Goal: Communication & Community: Answer question/provide support

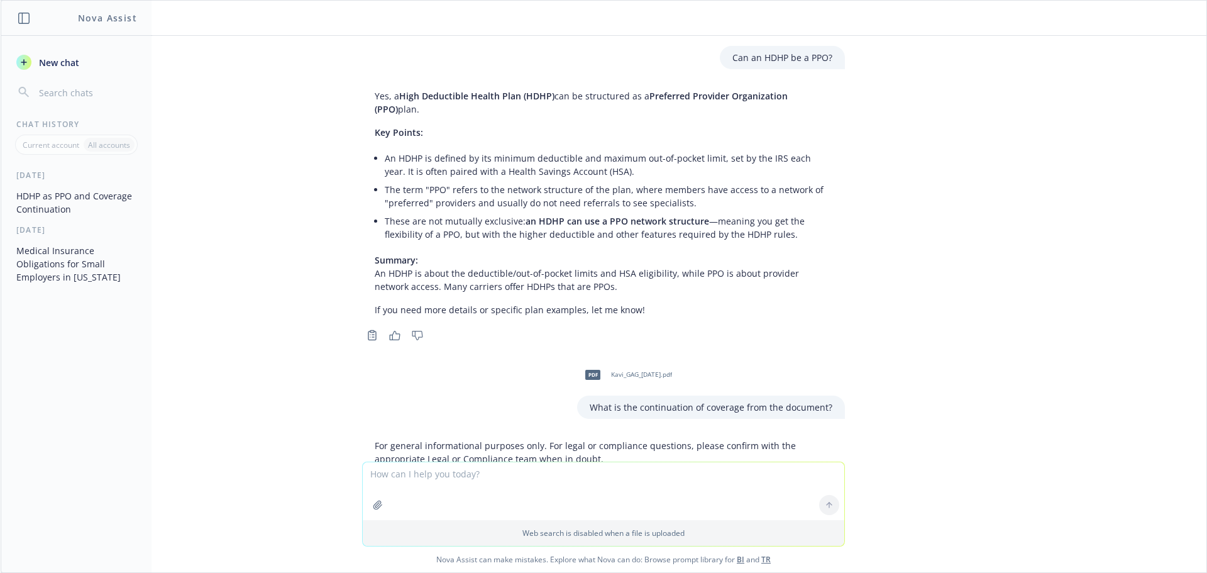
scroll to position [1006, 0]
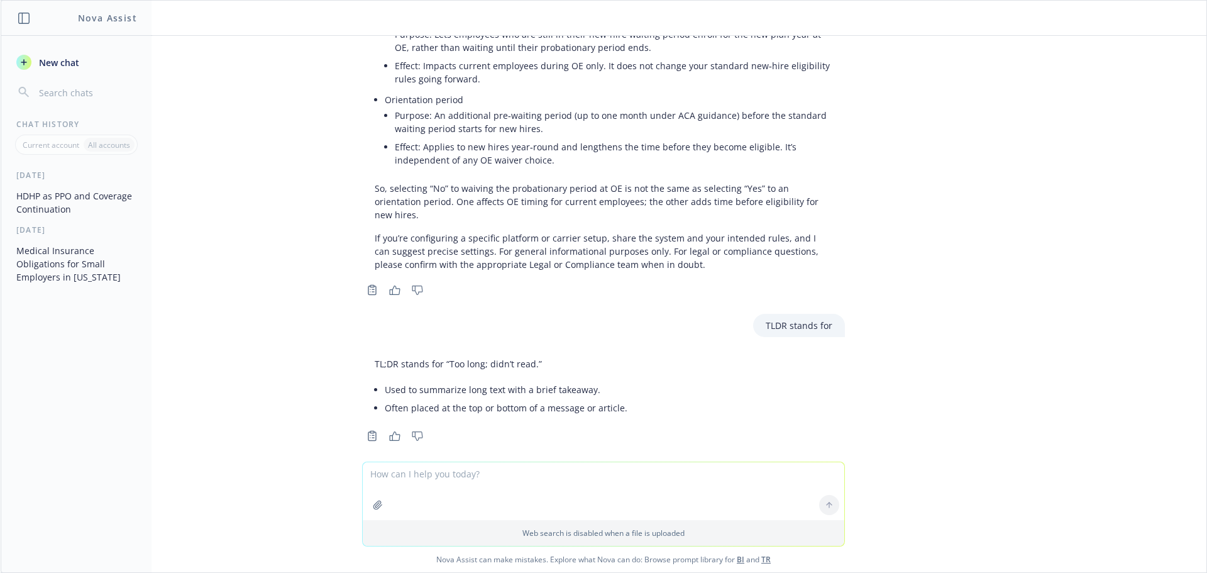
click at [476, 469] on textarea at bounding box center [603, 491] width 481 height 58
paste textarea "Lore, IPSU – Dol sit/am con adipisc elits doeiusm temp incididun ut lab etdolor…"
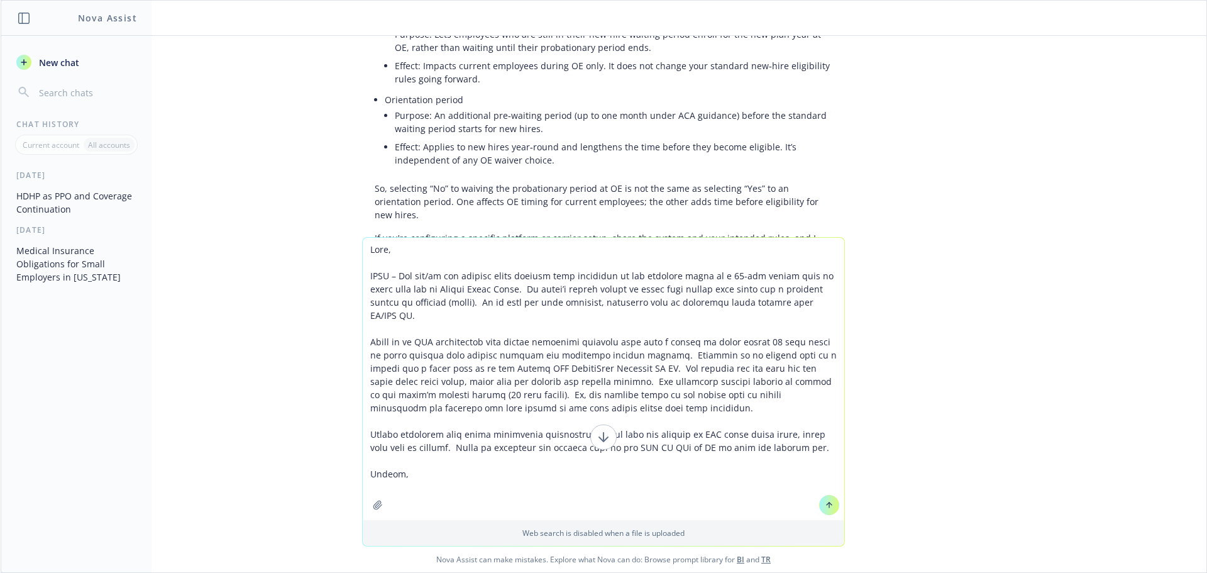
click at [365, 249] on textarea at bounding box center [603, 379] width 481 height 282
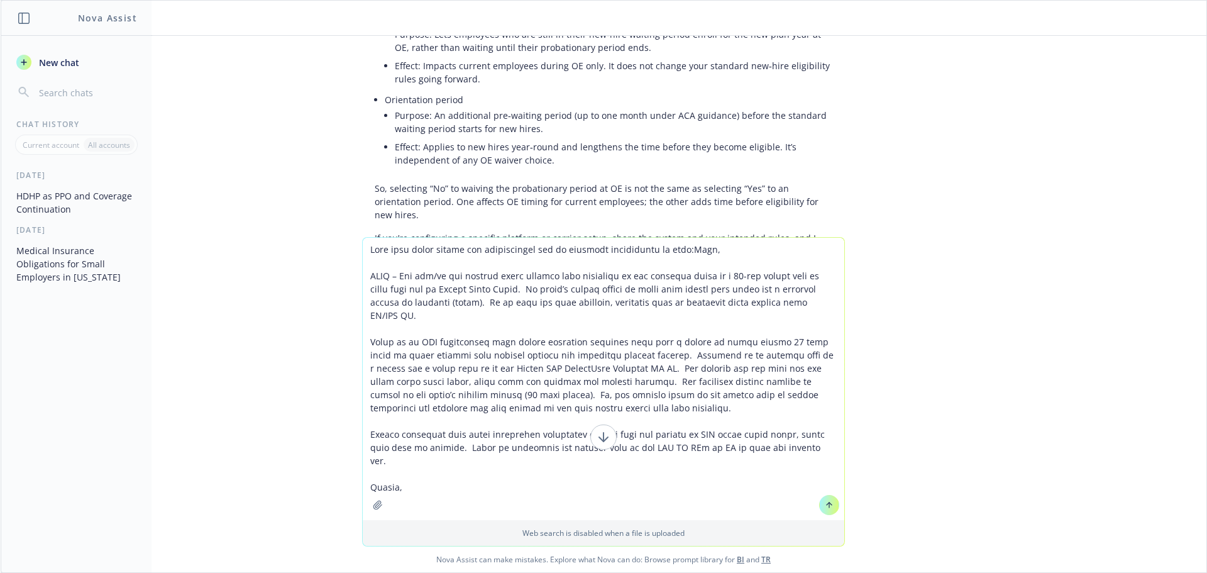
type textarea "Lore ipsu dolor sitame con adipiscingel sed do eiusmodt incididuntu la etdo: Ma…"
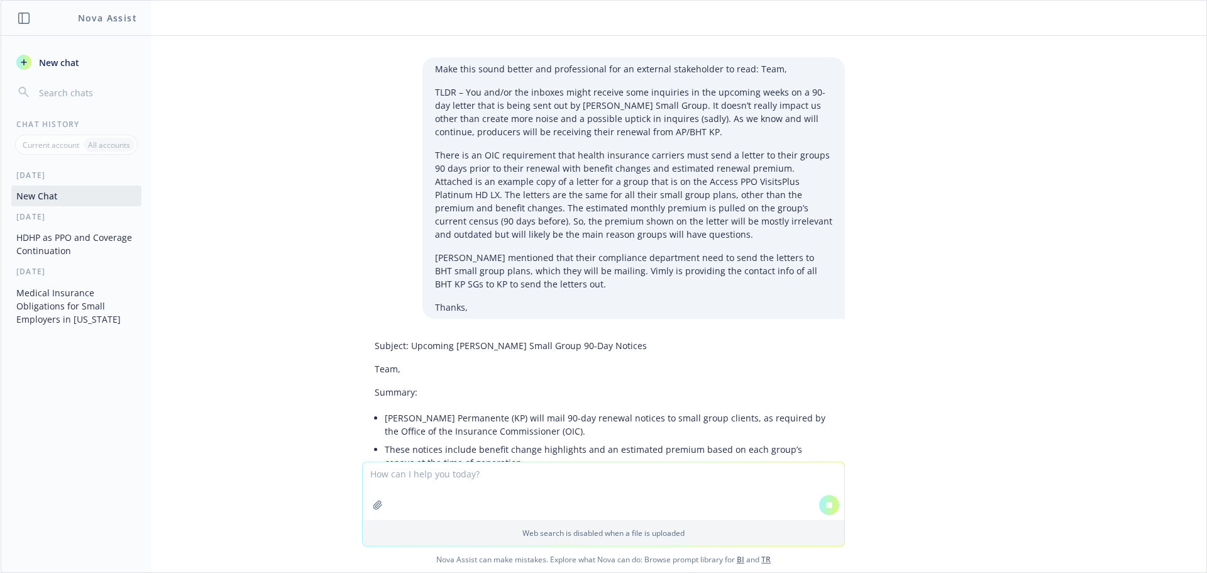
scroll to position [1212, 0]
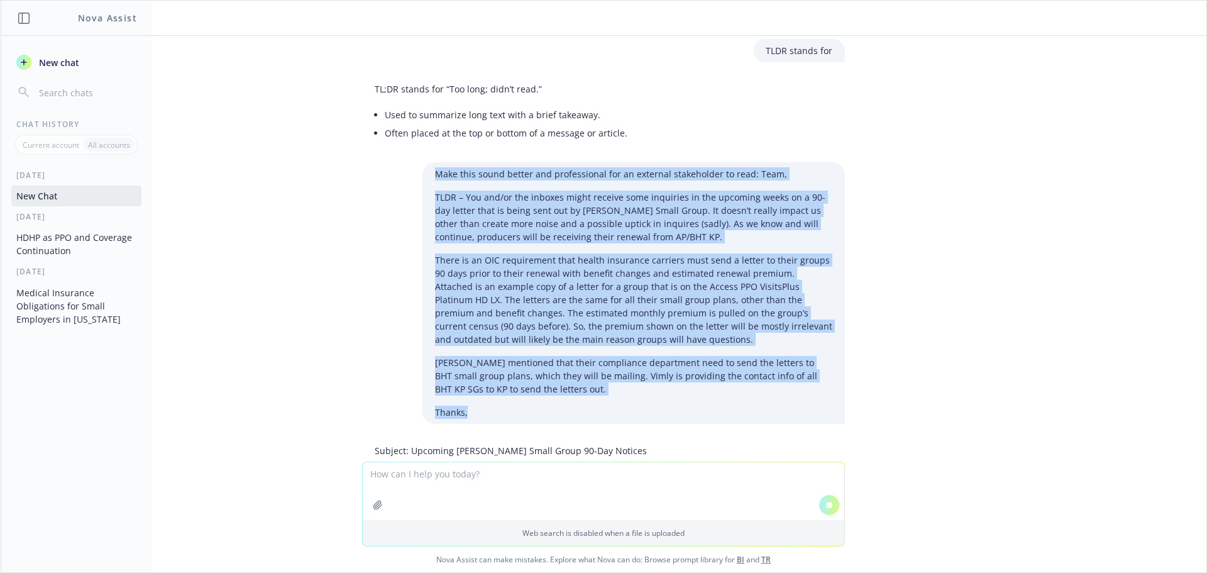
drag, startPoint x: 494, startPoint y: 397, endPoint x: 426, endPoint y: 155, distance: 250.7
click at [426, 162] on div "Make this sound better and professional for an external stakeholder to read: Te…" at bounding box center [633, 292] width 422 height 261
copy div "Lore ipsu dolor sitame con adipiscingel sed do eiusmodt incididuntu la etdo: Ma…"
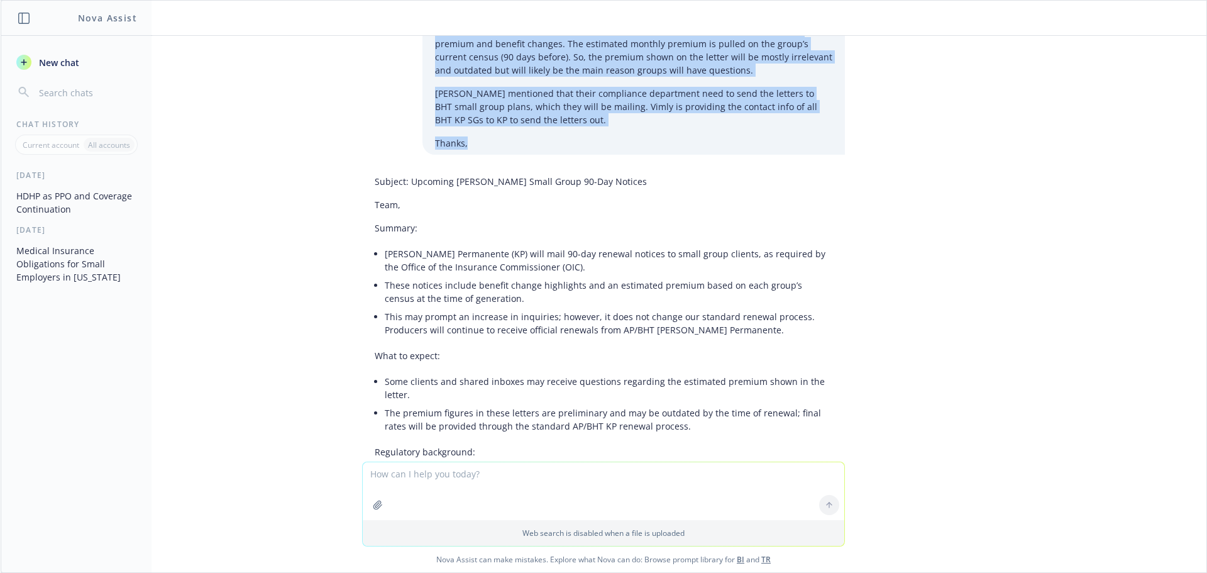
scroll to position [1538, 0]
